Goal: Check status: Check status

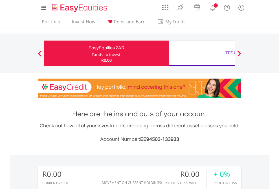
scroll to position [54, 89]
click at [92, 53] on div "Funds to invest:" at bounding box center [107, 55] width 30 height 6
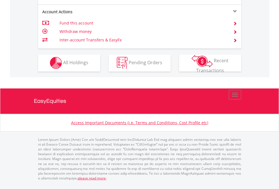
scroll to position [528, 0]
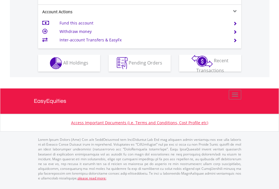
scroll to position [552, 0]
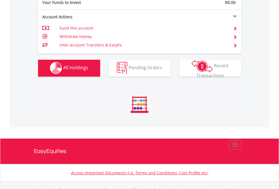
scroll to position [559, 0]
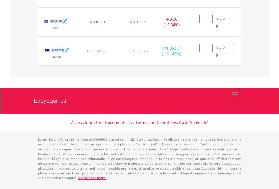
scroll to position [54, 89]
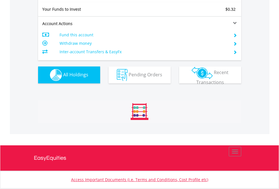
scroll to position [54, 89]
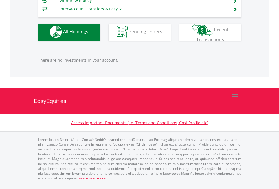
scroll to position [54, 89]
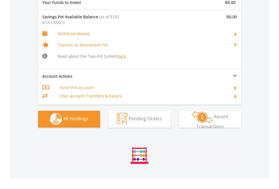
scroll to position [592, 0]
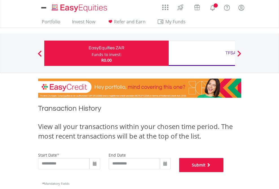
click at [224, 172] on button "Submit" at bounding box center [201, 165] width 45 height 14
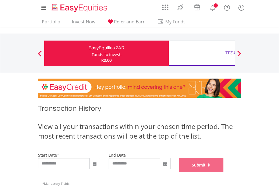
scroll to position [229, 0]
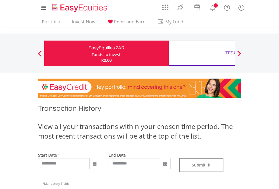
click at [202, 53] on div "TFSA" at bounding box center [231, 53] width 118 height 8
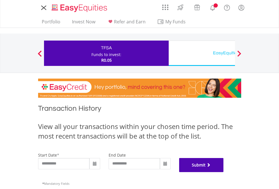
click at [224, 172] on button "Submit" at bounding box center [201, 165] width 45 height 14
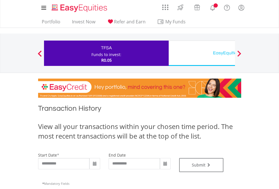
click at [202, 53] on div "EasyEquities USD" at bounding box center [231, 53] width 118 height 8
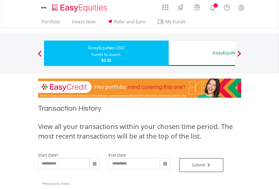
type input "**********"
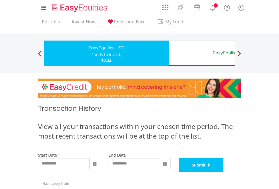
click at [224, 172] on button "Submit" at bounding box center [201, 165] width 45 height 14
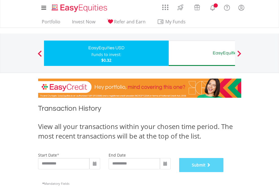
scroll to position [229, 0]
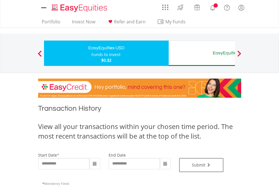
click at [202, 53] on div "EasyEquities AUD" at bounding box center [231, 53] width 118 height 8
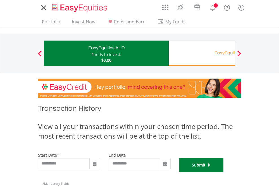
click at [224, 172] on button "Submit" at bounding box center [201, 165] width 45 height 14
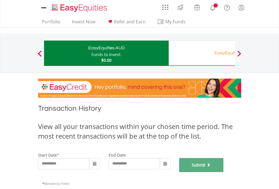
scroll to position [229, 0]
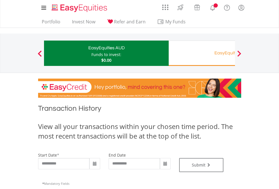
click at [202, 53] on div "EasyEquities RA" at bounding box center [231, 53] width 118 height 8
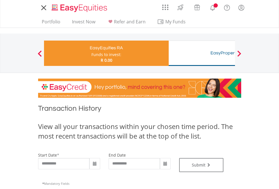
type input "**********"
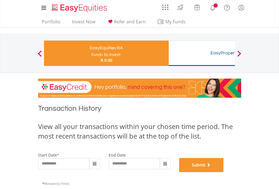
click at [224, 172] on button "Submit" at bounding box center [201, 165] width 45 height 14
